Goal: Task Accomplishment & Management: Use online tool/utility

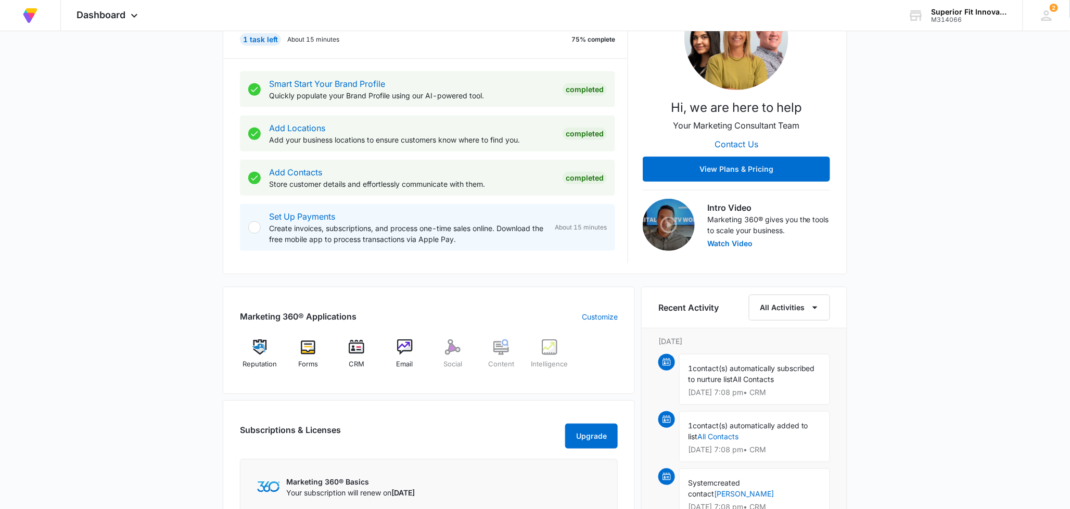
scroll to position [231, 0]
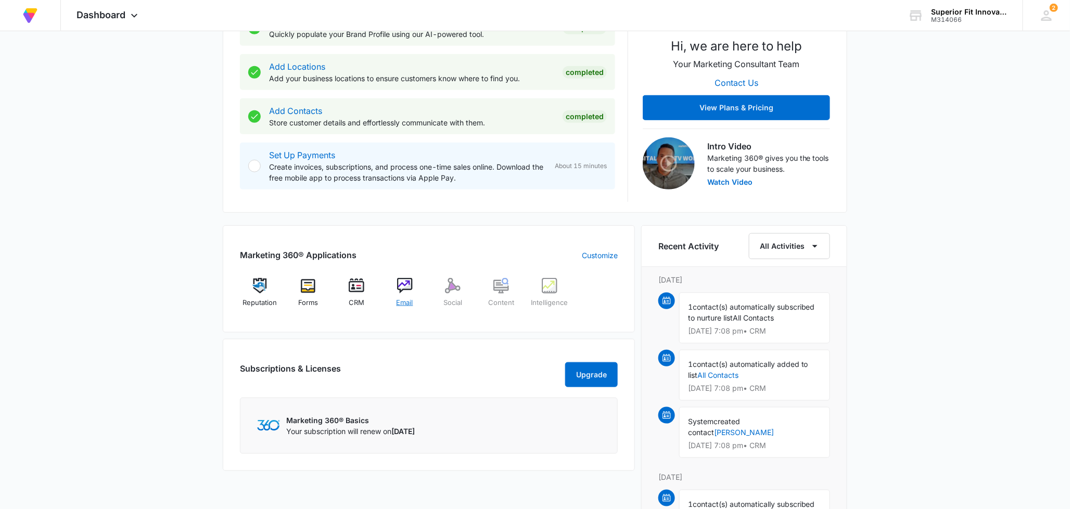
click at [403, 296] on div "Email" at bounding box center [405, 296] width 40 height 37
